Goal: Task Accomplishment & Management: Use online tool/utility

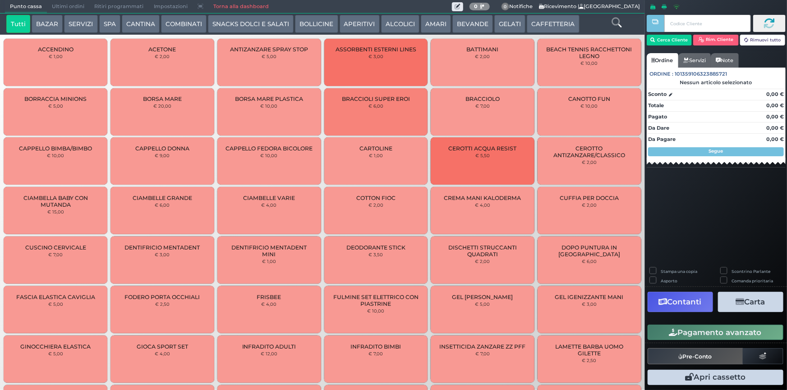
click at [234, 3] on link "Torna alla dashboard" at bounding box center [240, 6] width 65 height 13
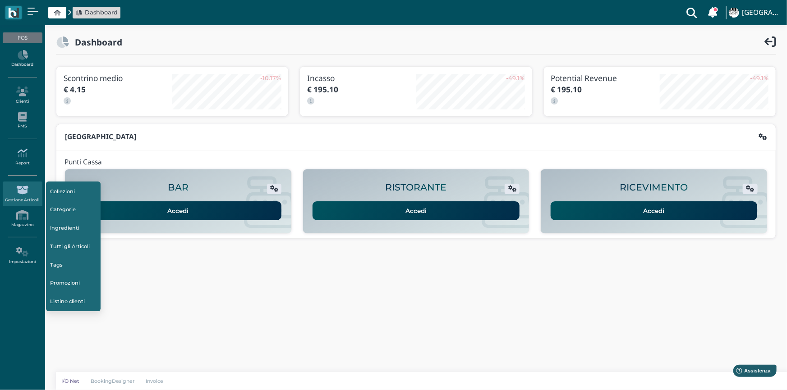
click at [27, 158] on link "Report" at bounding box center [22, 157] width 39 height 25
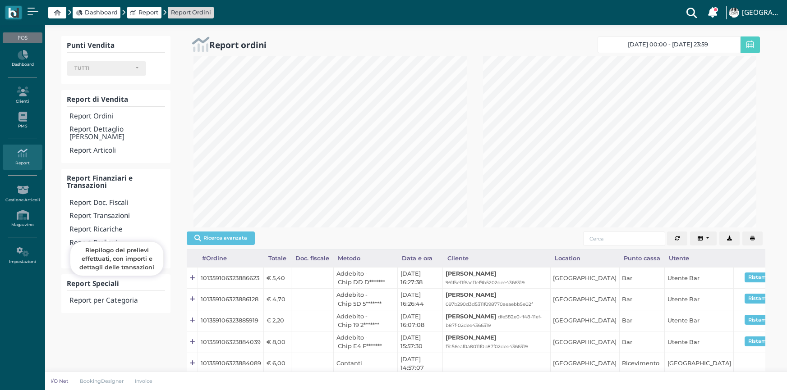
select select
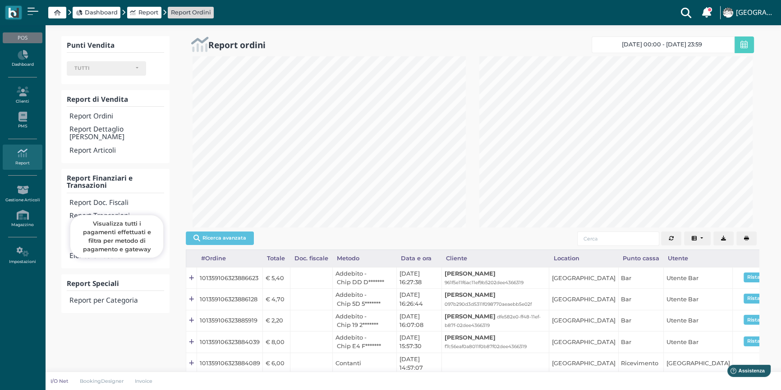
click at [103, 212] on h4 "Report Transazioni" at bounding box center [116, 216] width 95 height 8
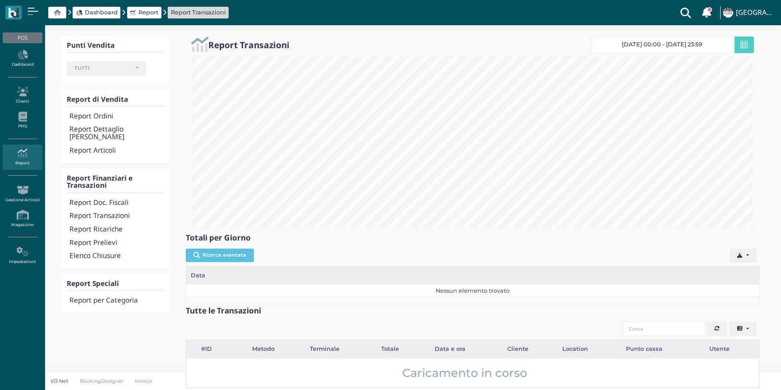
select select
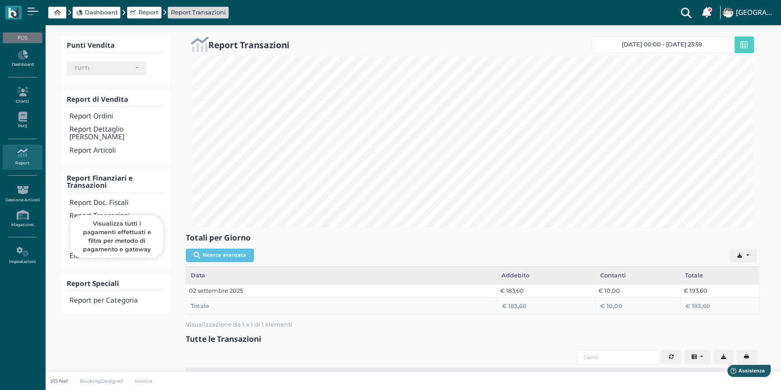
click at [109, 212] on h4 "Report Transazioni" at bounding box center [116, 216] width 95 height 8
select select
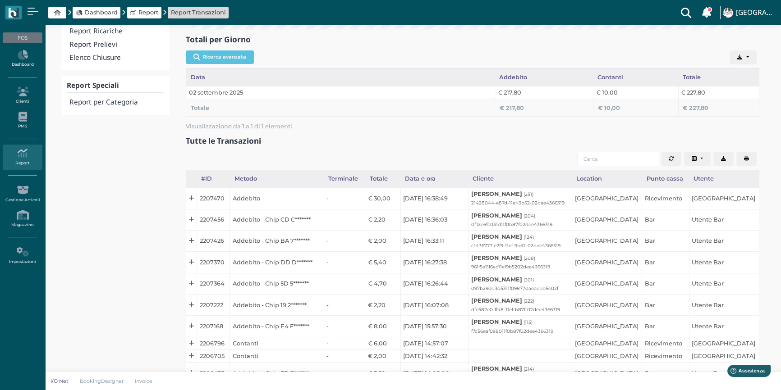
scroll to position [123, 0]
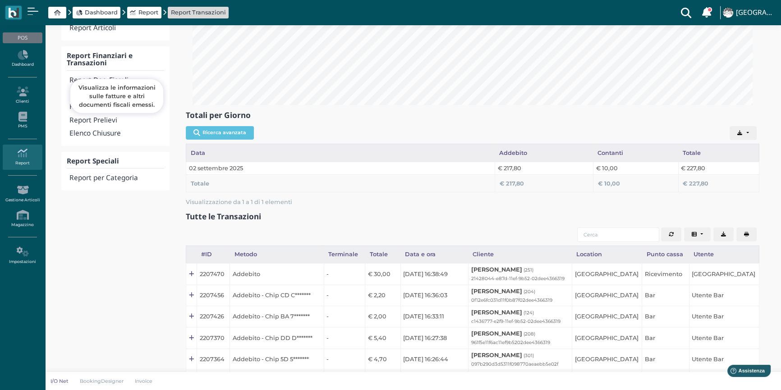
click at [117, 77] on h4 "Report Doc. Fiscali" at bounding box center [116, 81] width 95 height 8
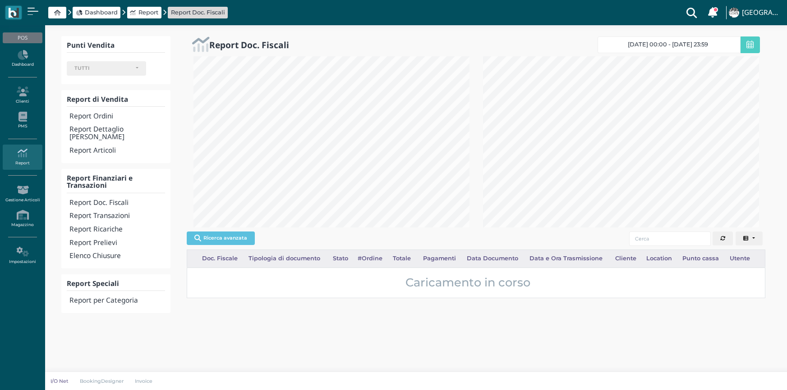
select select
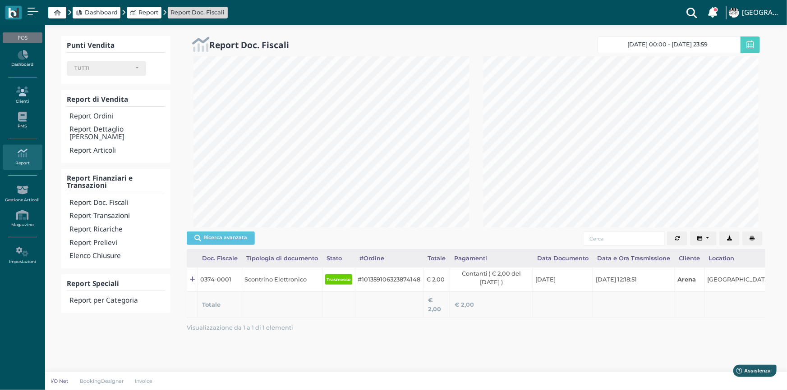
scroll to position [171, 289]
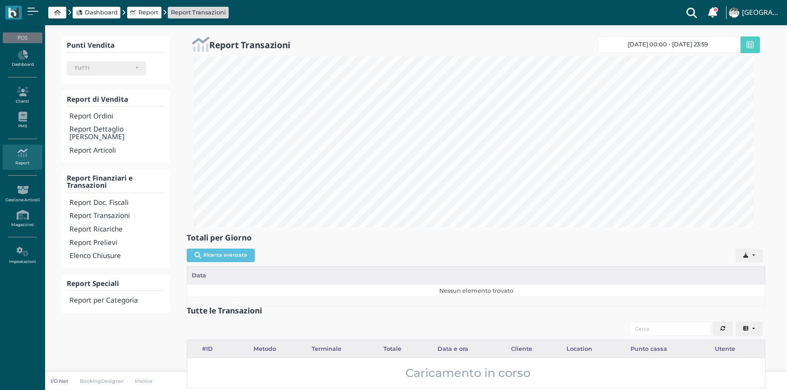
select select
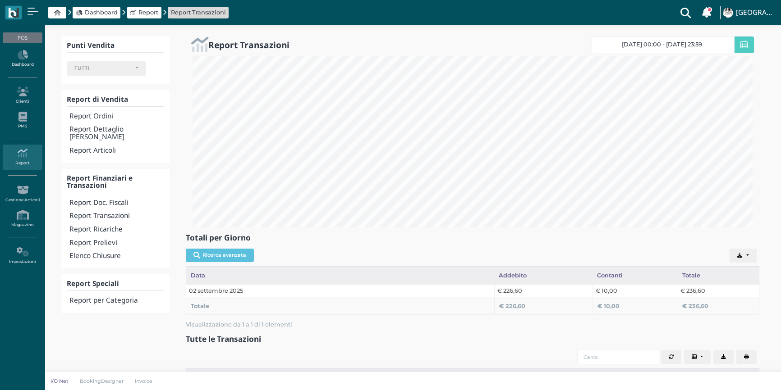
select select
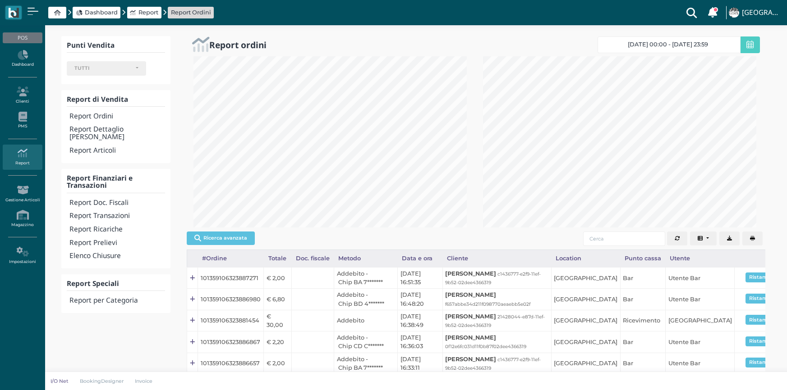
select select
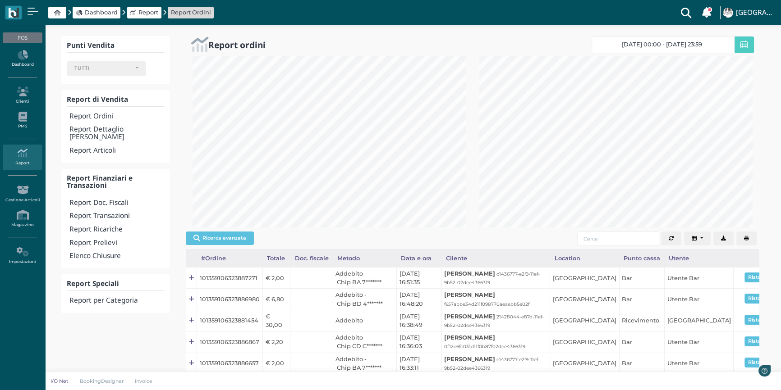
scroll to position [171, 286]
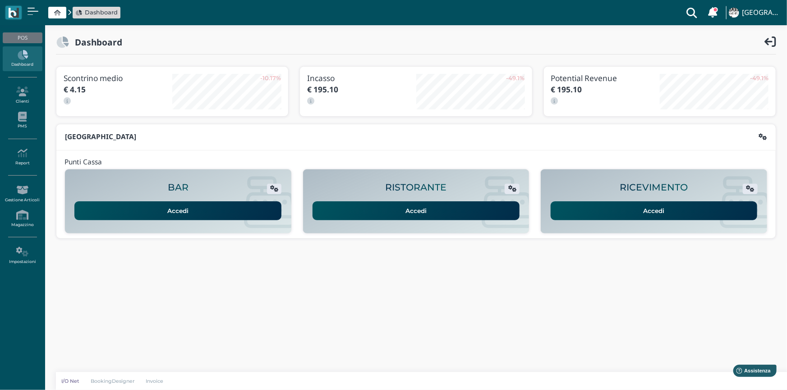
click at [589, 214] on link "Accedi" at bounding box center [653, 211] width 207 height 19
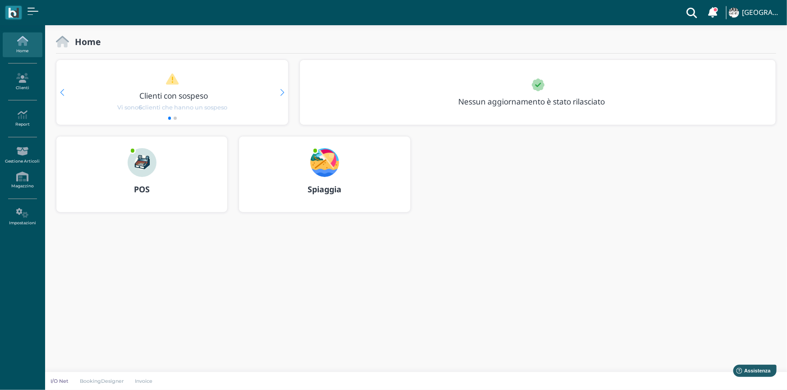
click at [330, 164] on img at bounding box center [324, 162] width 29 height 29
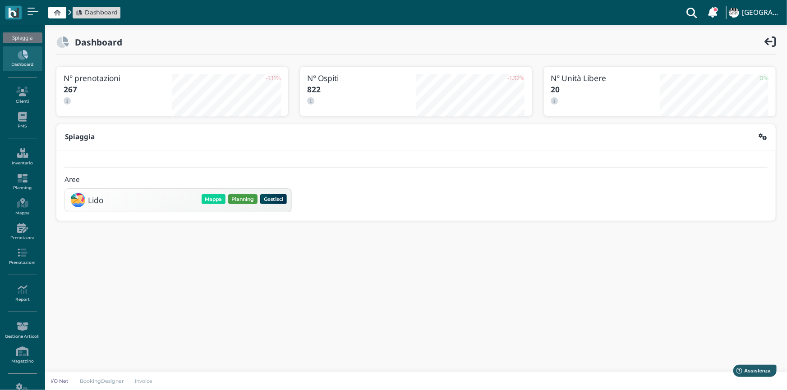
click at [236, 198] on button "Planning" at bounding box center [242, 199] width 29 height 10
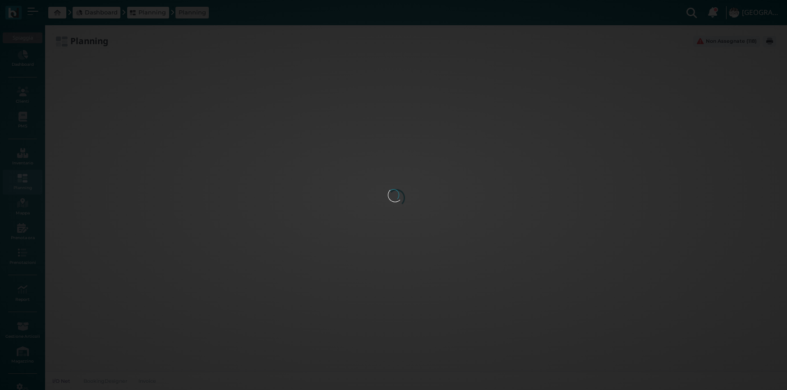
type input "2.8"
type input "55"
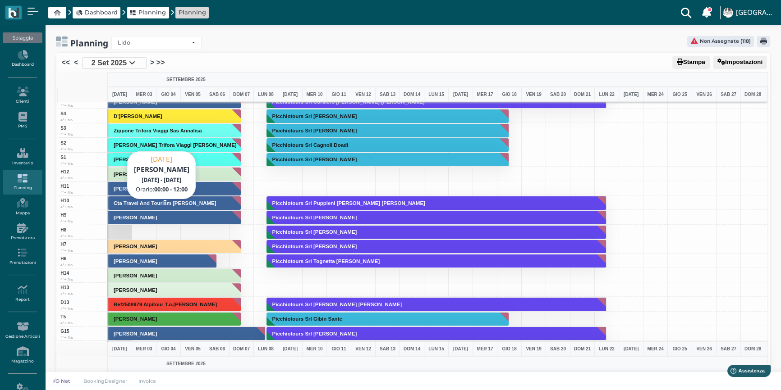
scroll to position [2201, 0]
